Goal: Information Seeking & Learning: Learn about a topic

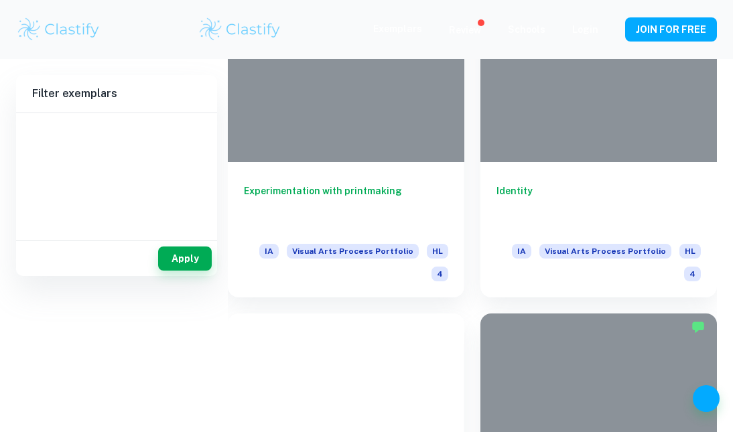
type input "Visual Arts Process Portfolio"
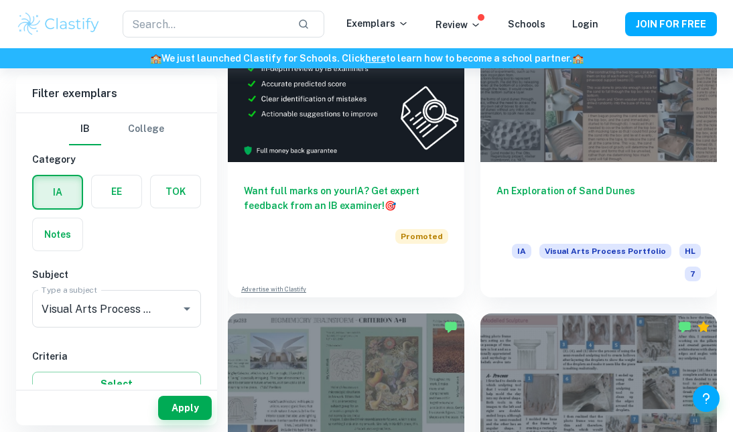
scroll to position [583, 0]
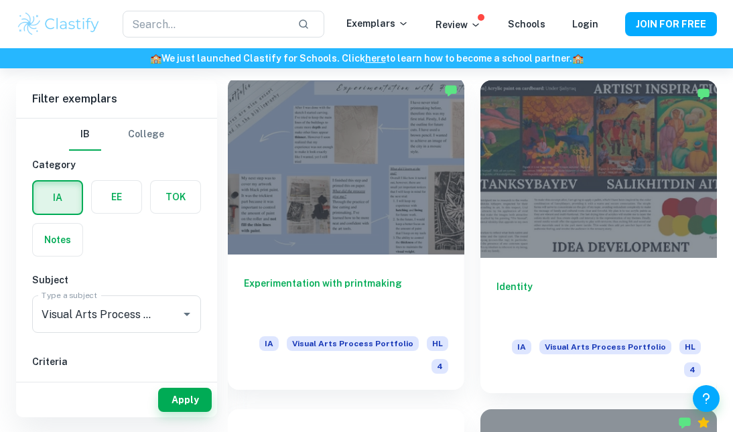
scroll to position [305, 0]
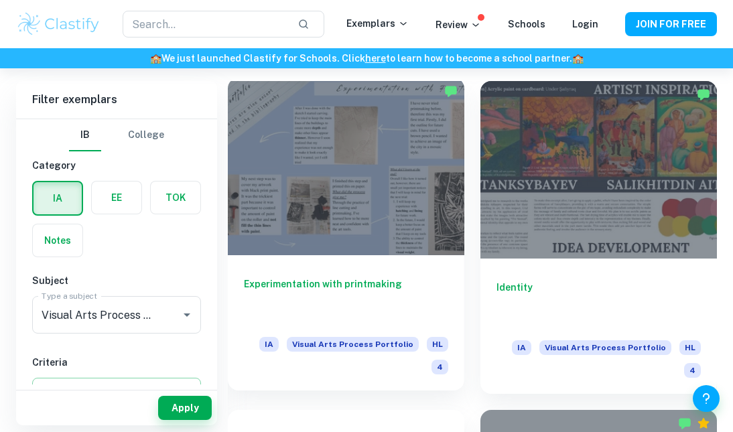
click at [367, 171] on div at bounding box center [346, 167] width 237 height 178
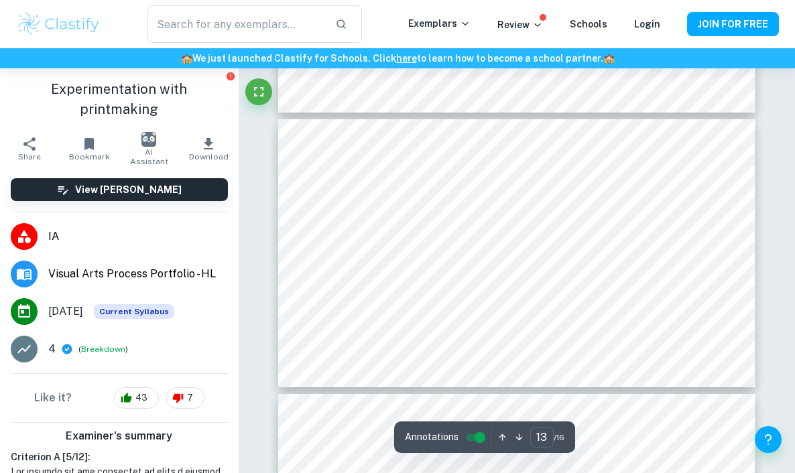
scroll to position [3820, 0]
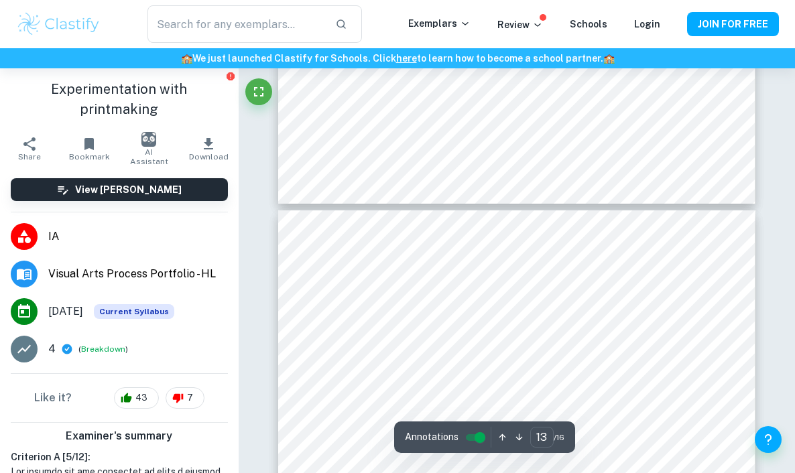
type input "14"
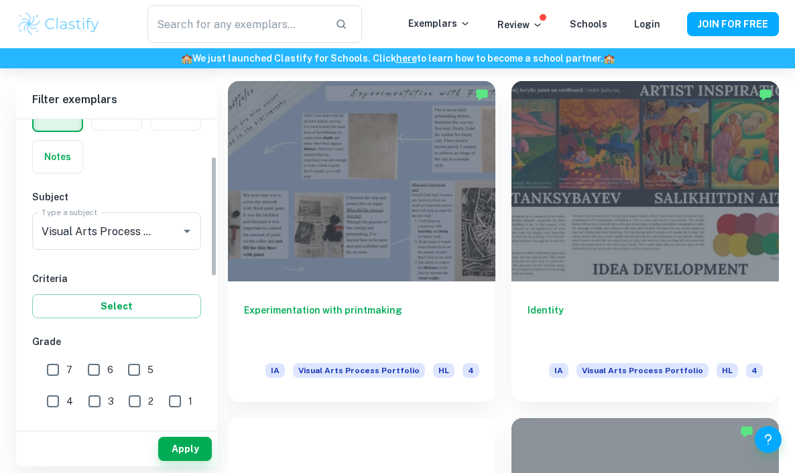
scroll to position [112, 0]
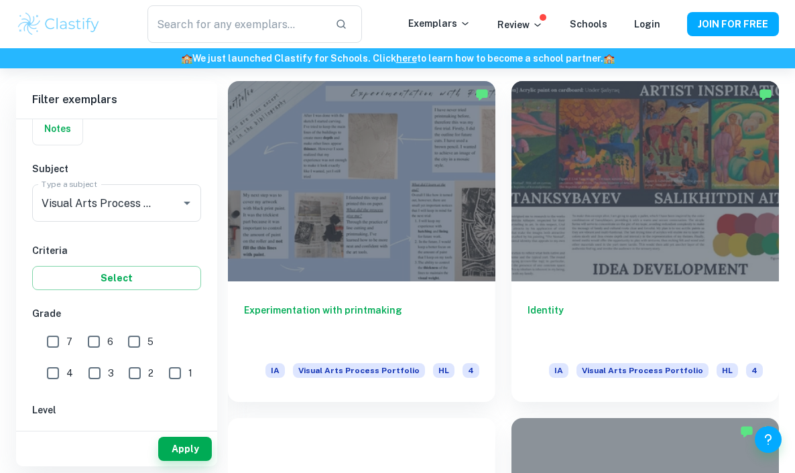
click at [45, 341] on input "7" at bounding box center [53, 341] width 27 height 27
checkbox input "true"
click at [99, 349] on input "6" at bounding box center [93, 341] width 27 height 27
checkbox input "true"
click at [170, 432] on button "Apply" at bounding box center [185, 449] width 54 height 24
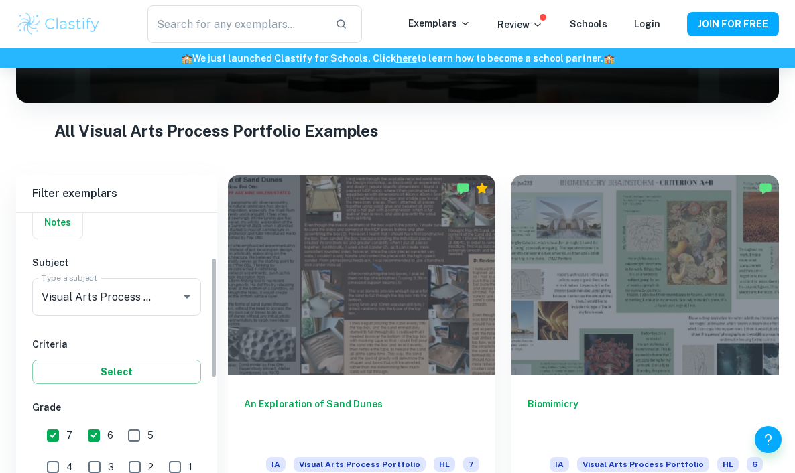
scroll to position [305, 0]
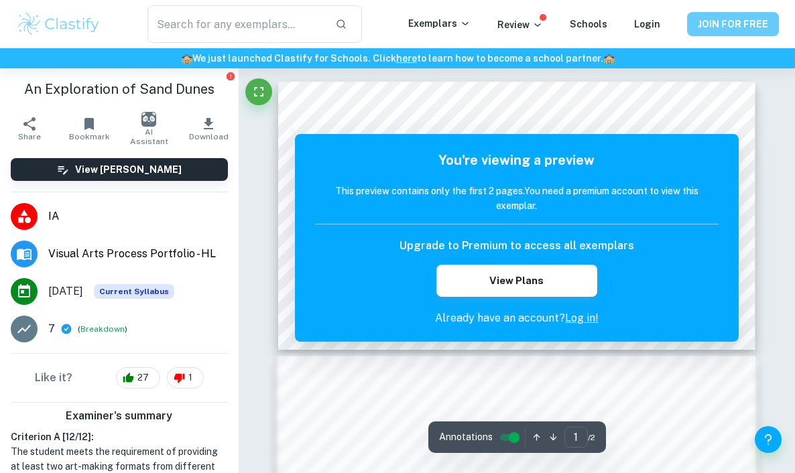
click at [707, 32] on button "JOIN FOR FREE" at bounding box center [733, 24] width 92 height 24
